Goal: Find specific page/section: Find specific page/section

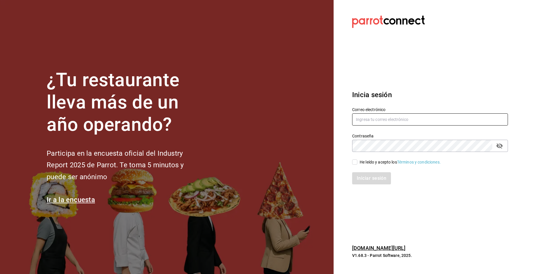
type input "labernal1512@gmail.com"
click at [356, 162] on input "He leído y acepto los Términos y condiciones." at bounding box center [354, 161] width 5 height 5
checkbox input "true"
click at [377, 178] on button "Iniciar sesión" at bounding box center [371, 178] width 39 height 12
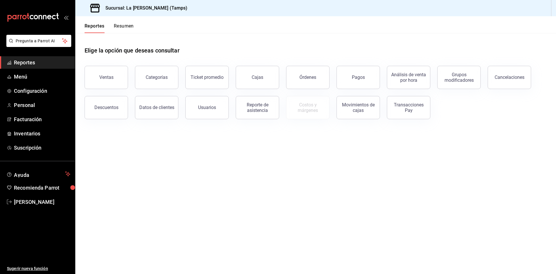
click at [24, 64] on span "Reportes" at bounding box center [42, 62] width 56 height 8
click at [351, 114] on button "Movimientos de cajas" at bounding box center [357, 107] width 43 height 23
